Goal: Answer question/provide support

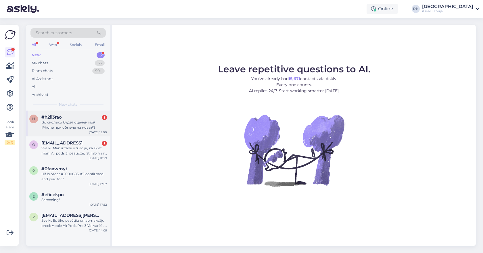
click at [88, 129] on div "h #h2ii3rao 1 Во сколько будет оценен мой iPhone при обмене на новый? [DATE] 19…" at bounding box center [68, 124] width 85 height 26
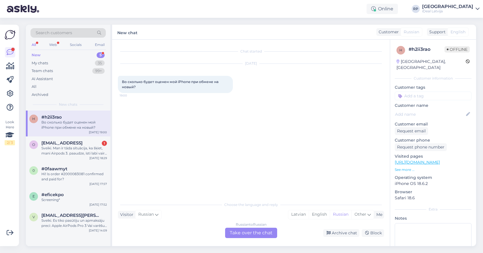
click at [88, 129] on div "h #h2ii3rao Во сколько будет оценен мой iPhone при обмене на новый? [DATE] 19:00" at bounding box center [68, 124] width 85 height 26
click at [83, 142] on span "[EMAIL_ADDRESS]" at bounding box center [61, 143] width 41 height 5
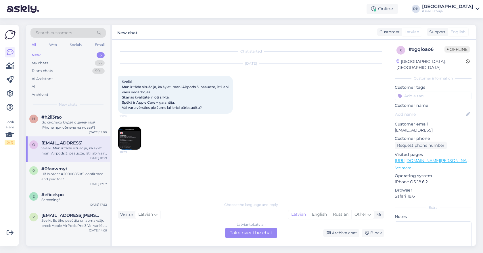
click at [135, 143] on img at bounding box center [129, 138] width 23 height 23
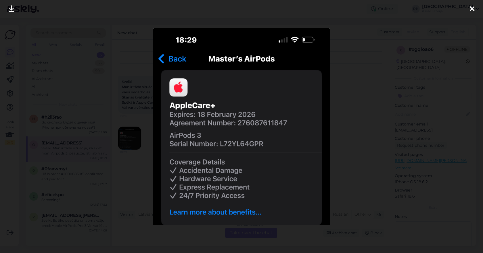
click at [353, 63] on div at bounding box center [241, 126] width 483 height 253
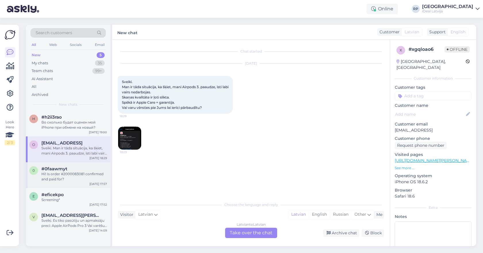
click at [61, 167] on span "#0faawmyt" at bounding box center [54, 169] width 26 height 5
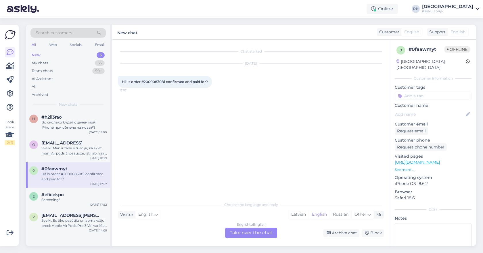
click at [148, 82] on span "Hi! Is order #2000083081 confirmed and paid for?" at bounding box center [165, 82] width 86 height 4
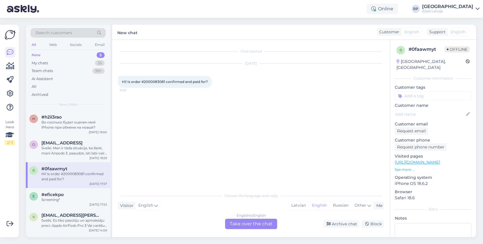
click at [154, 83] on span "Hi! Is order #2000083081 confirmed and paid for?" at bounding box center [165, 82] width 86 height 4
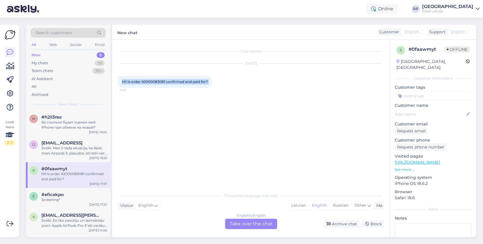
click at [158, 79] on div "Hi! Is order #2000083081 confirmed and paid for? 17:57" at bounding box center [165, 82] width 94 height 12
click at [156, 81] on span "Hi! Is order #2000083081 confirmed and paid for?" at bounding box center [165, 82] width 86 height 4
copy span "2000083081"
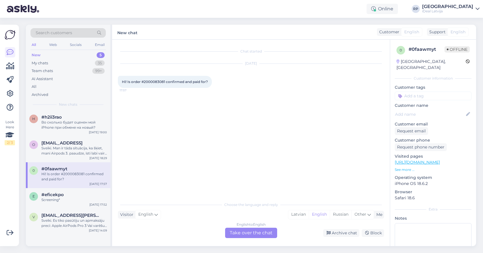
click at [268, 233] on div "English to English Take over the chat" at bounding box center [251, 233] width 52 height 10
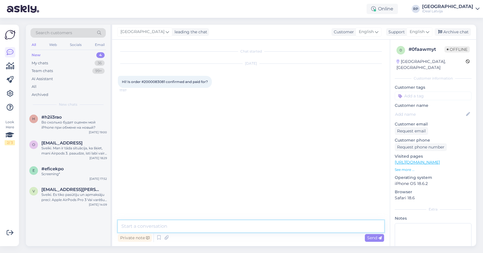
click at [262, 232] on textarea at bounding box center [251, 227] width 266 height 12
type textarea "Hello! As i see this order is made with ESTO 3 ."
